Goal: Complete application form

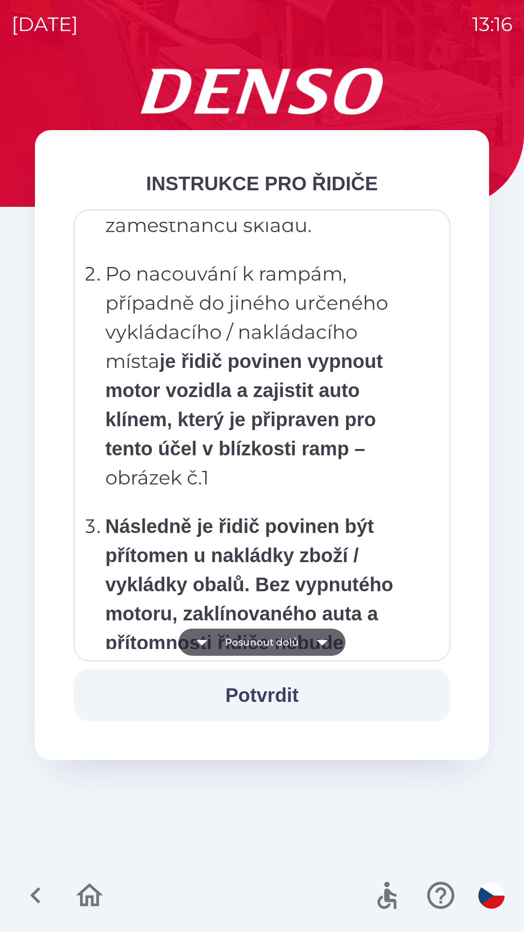
scroll to position [5453, 0]
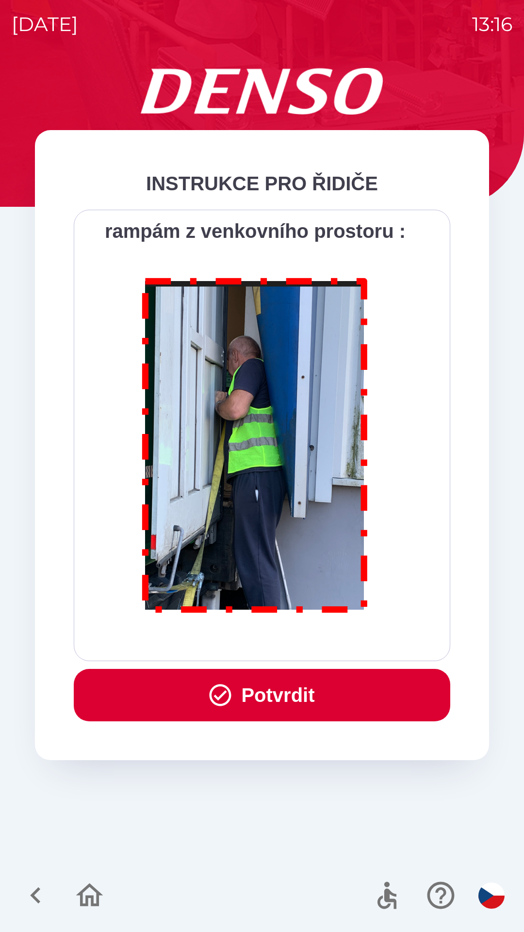
click at [364, 694] on button "Potvrdit" at bounding box center [262, 695] width 377 height 52
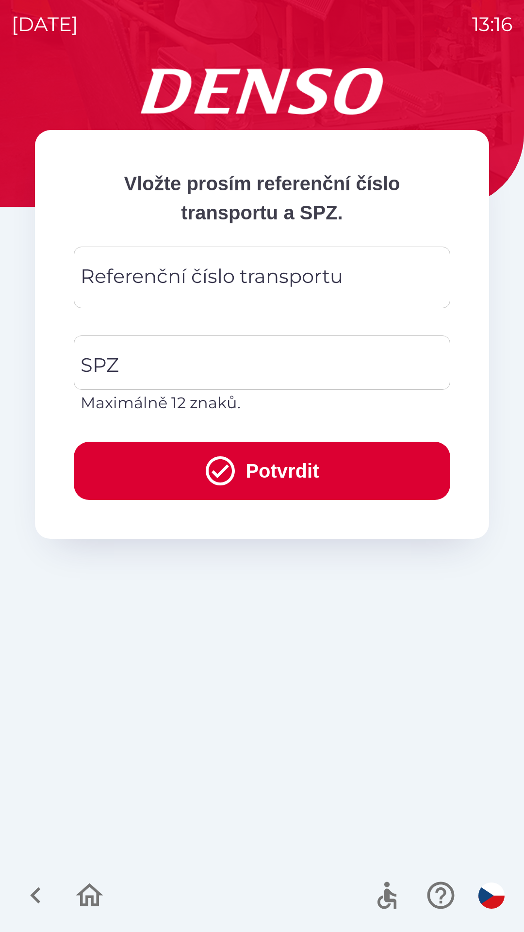
click at [370, 277] on input "Referenční číslo transportu" at bounding box center [261, 277] width 353 height 38
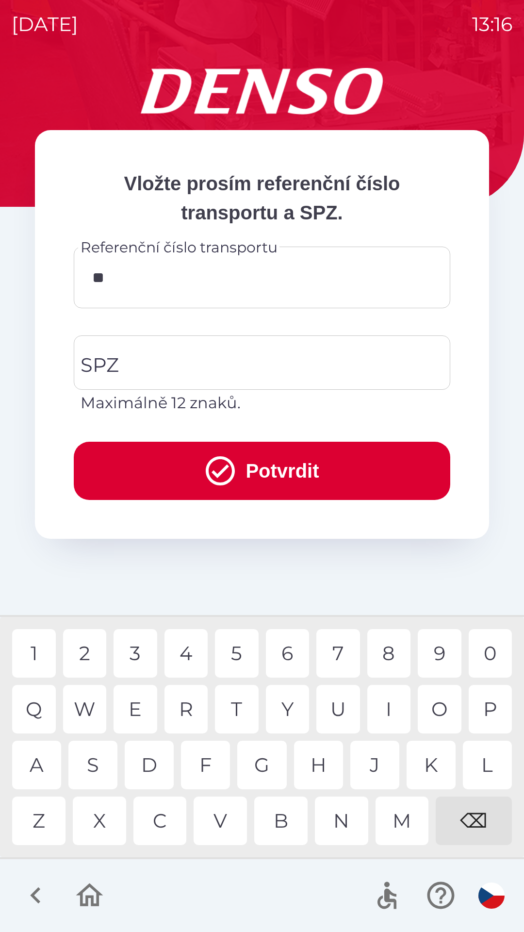
click at [186, 645] on div "4" at bounding box center [186, 653] width 44 height 49
click at [189, 652] on div "4" at bounding box center [186, 653] width 44 height 49
type input "******"
click at [170, 359] on input "SPZ" at bounding box center [254, 363] width 353 height 46
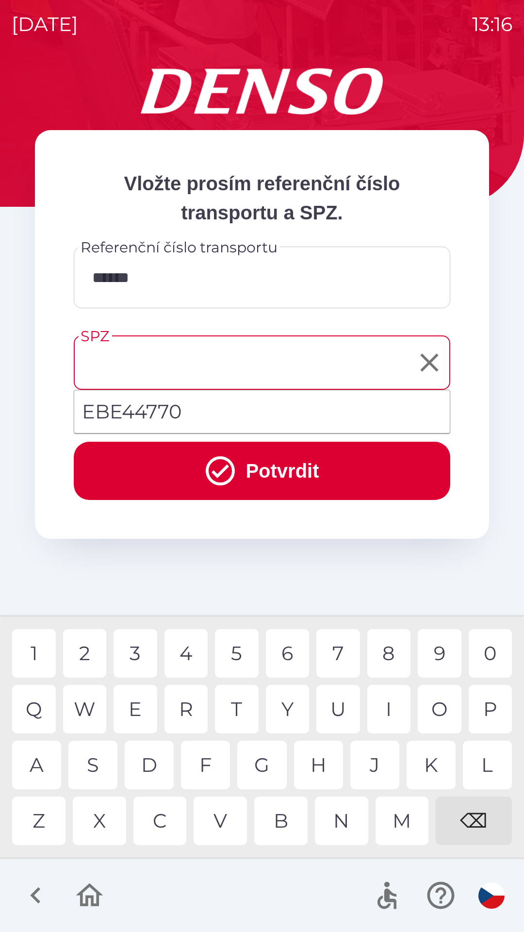
type input "*"
click at [487, 707] on div "P" at bounding box center [491, 709] width 44 height 49
click at [474, 821] on div "⌫" at bounding box center [474, 820] width 76 height 49
click at [435, 650] on div "9" at bounding box center [440, 653] width 44 height 49
click at [137, 649] on div "3" at bounding box center [136, 653] width 44 height 49
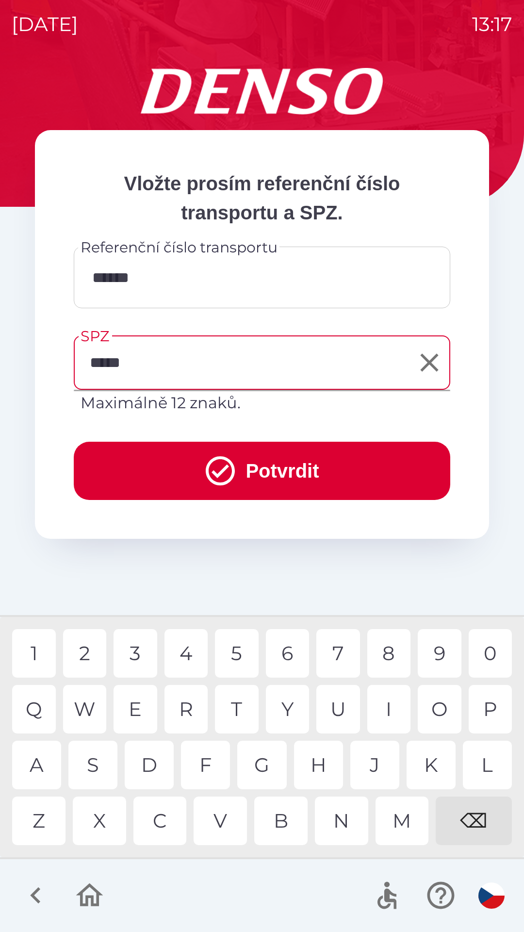
click at [232, 654] on div "5" at bounding box center [237, 653] width 44 height 49
click at [238, 655] on div "5" at bounding box center [237, 653] width 44 height 49
type input "*******"
click at [340, 655] on div "7" at bounding box center [338, 653] width 44 height 49
click at [359, 468] on button "Potvrdit" at bounding box center [262, 471] width 377 height 58
